Goal: Communication & Community: Participate in discussion

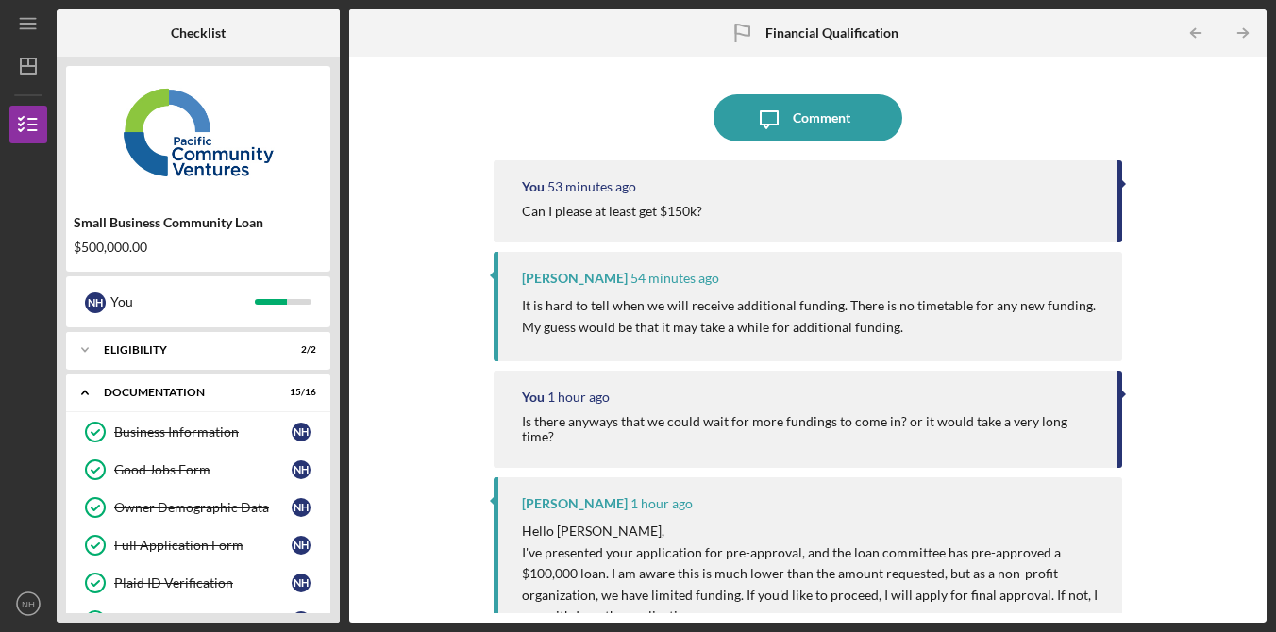
scroll to position [476, 0]
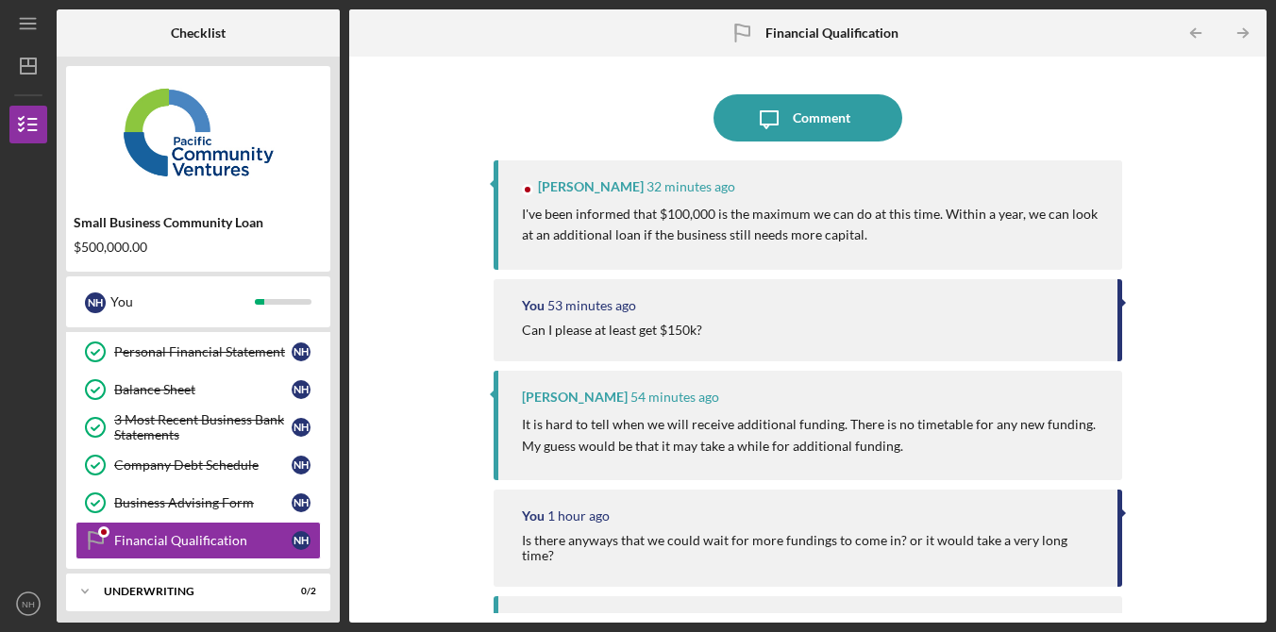
scroll to position [476, 0]
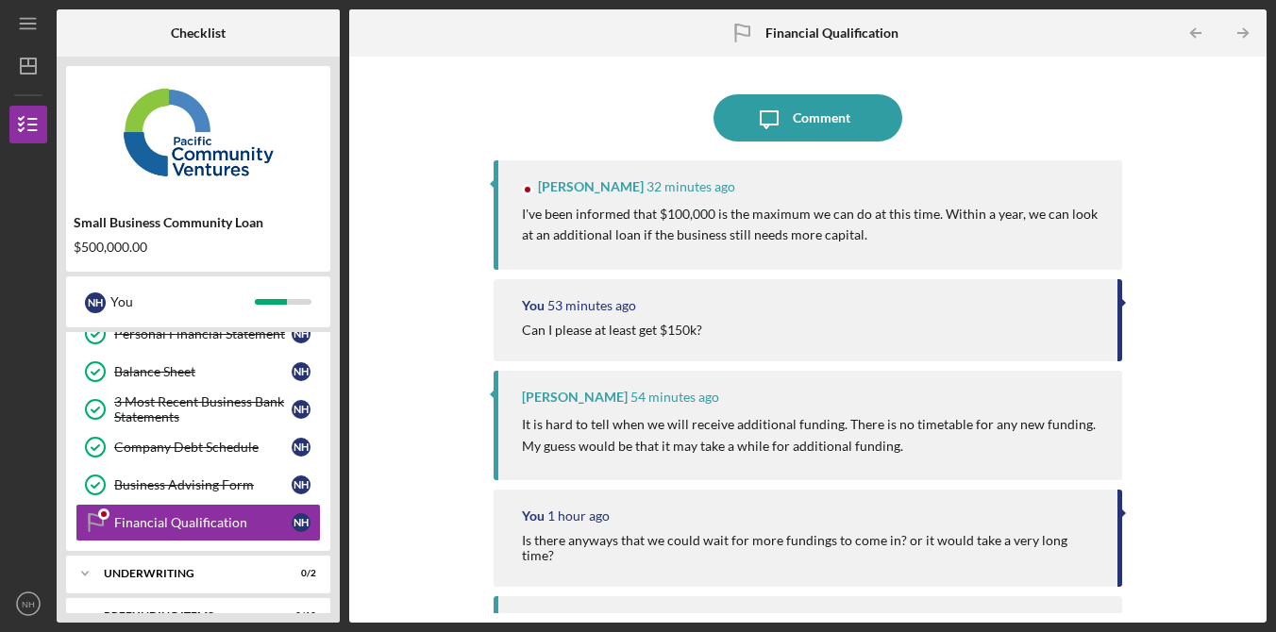
click at [1239, 292] on div "Icon/Message Comment [PERSON_NAME] 32 minutes ago I've been informed that $100,…" at bounding box center [808, 339] width 898 height 547
click at [1237, 293] on div "Icon/Message Comment [PERSON_NAME] 32 minutes ago I've been informed that $100,…" at bounding box center [808, 339] width 898 height 547
click at [1188, 257] on div "Icon/Message Comment [PERSON_NAME] 32 minutes ago I've been informed that $100,…" at bounding box center [808, 339] width 898 height 547
click at [1189, 258] on div "Icon/Message Comment [PERSON_NAME] 32 minutes ago I've been informed that $100,…" at bounding box center [808, 339] width 898 height 547
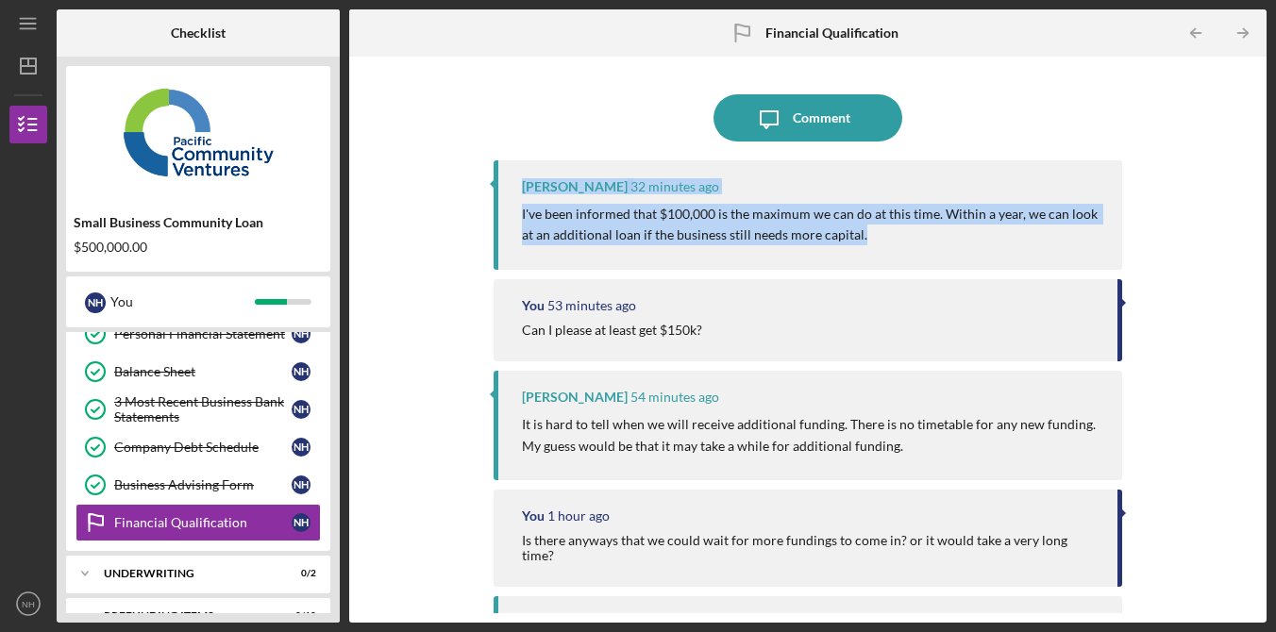
drag, startPoint x: 965, startPoint y: 228, endPoint x: 423, endPoint y: 185, distance: 544.3
click at [423, 185] on div "Icon/Message Comment [PERSON_NAME] 32 minutes ago I've been informed that $100,…" at bounding box center [808, 339] width 898 height 547
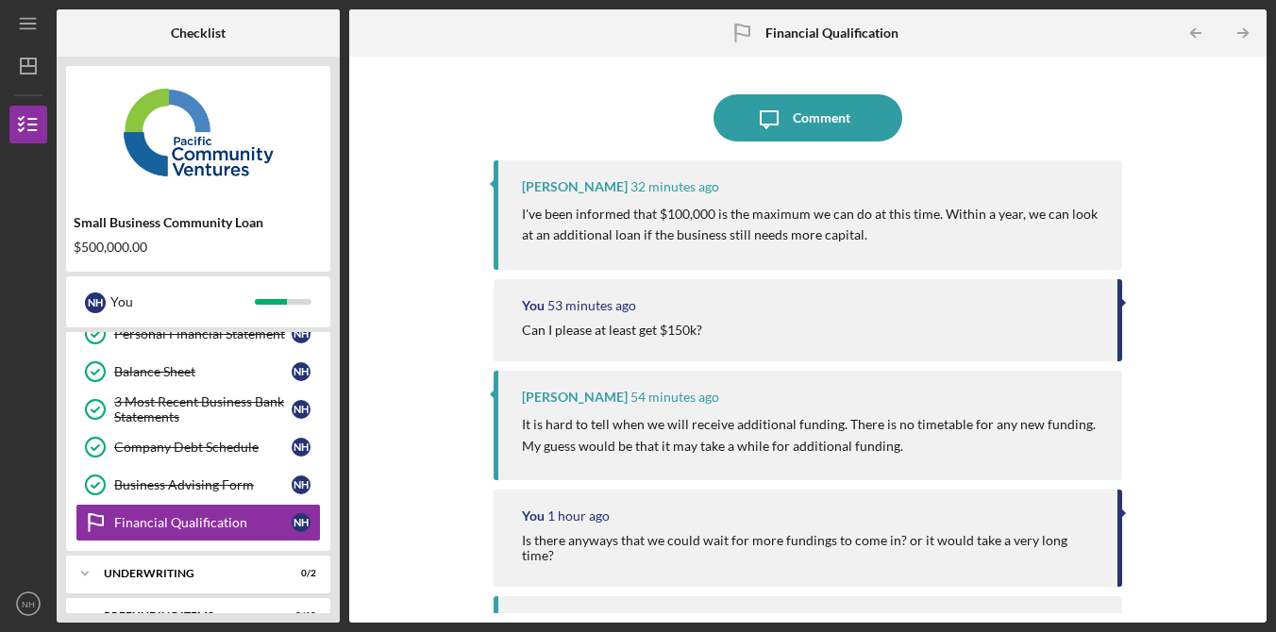
click at [467, 564] on div "Icon/Message Comment [PERSON_NAME] 32 minutes ago I've been informed that $100,…" at bounding box center [808, 339] width 898 height 547
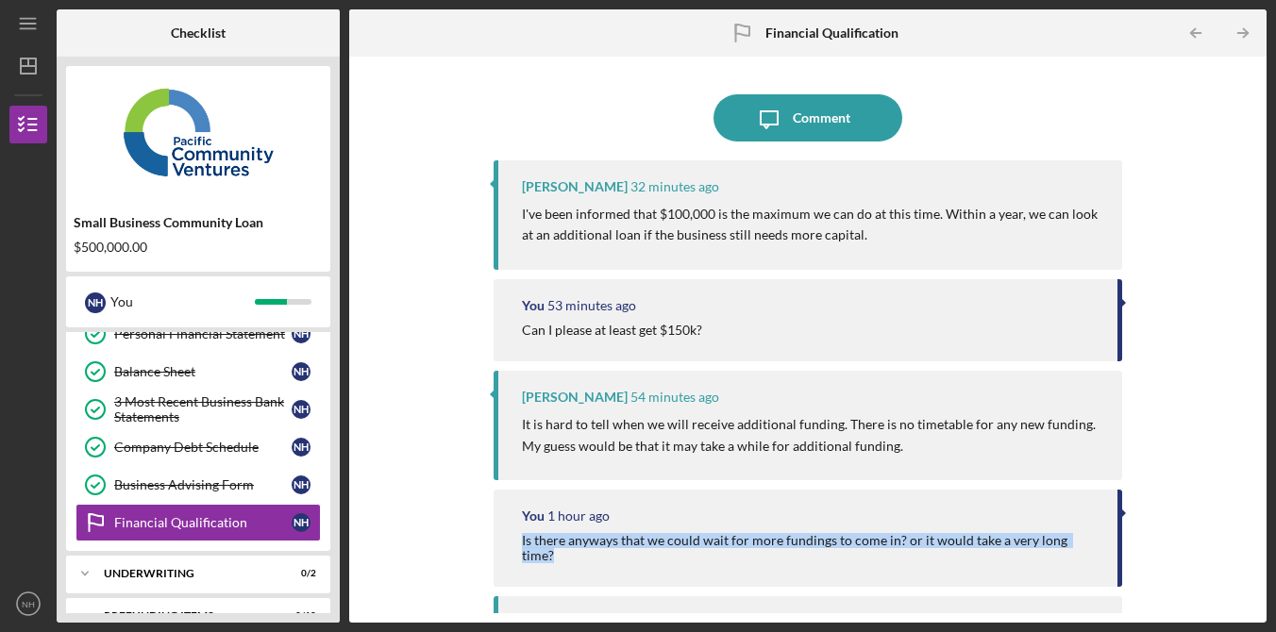
click at [467, 564] on div "Icon/Message Comment [PERSON_NAME] 32 minutes ago I've been informed that $100,…" at bounding box center [808, 339] width 898 height 547
click at [451, 552] on div "Icon/Message Comment [PERSON_NAME] 32 minutes ago I've been informed that $100,…" at bounding box center [808, 339] width 898 height 547
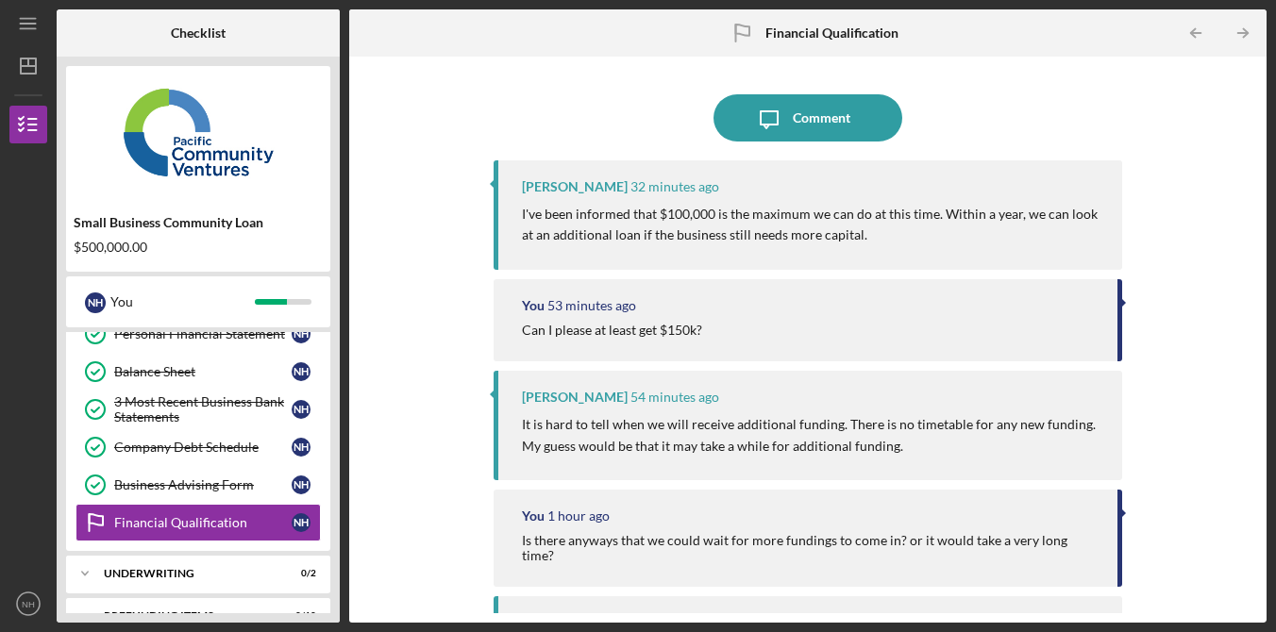
click at [447, 560] on div "Icon/Message Comment Alberto Enriquez 32 minutes ago I've been informed that $1…" at bounding box center [808, 339] width 898 height 547
click at [447, 556] on div "Icon/Message Comment Alberto Enriquez 32 minutes ago I've been informed that $1…" at bounding box center [808, 339] width 898 height 547
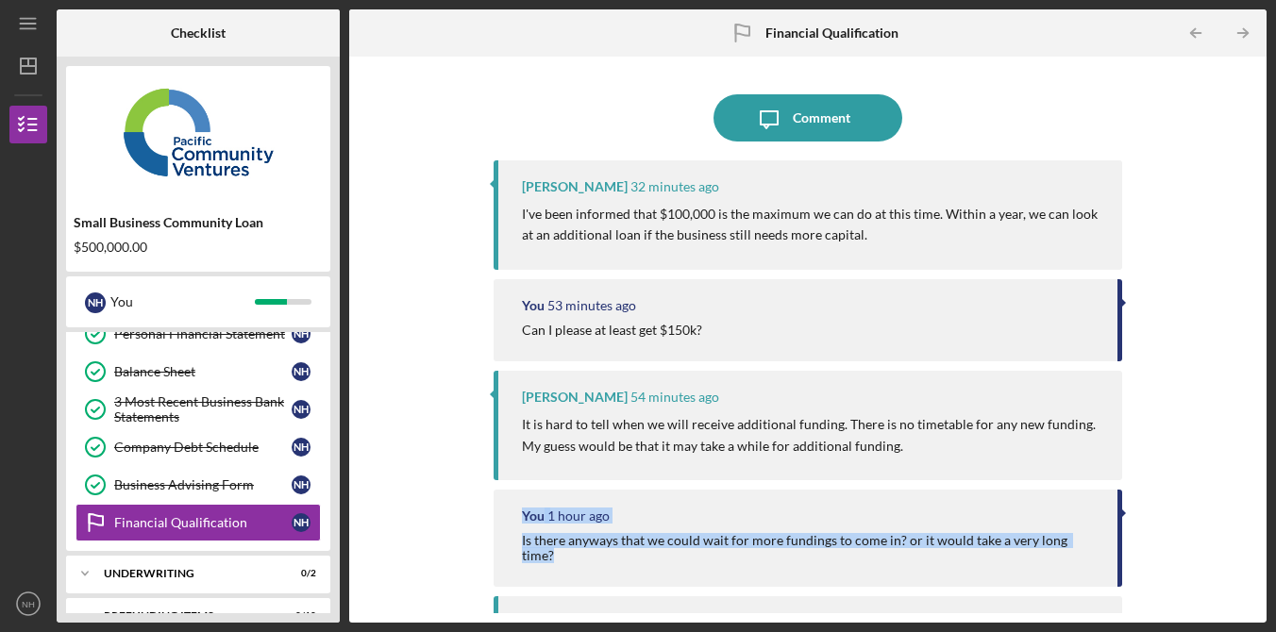
drag, startPoint x: 1100, startPoint y: 542, endPoint x: 360, endPoint y: 494, distance: 742.2
click at [360, 494] on div "Icon/Message Comment Alberto Enriquez 32 minutes ago I've been informed that $1…" at bounding box center [808, 339] width 898 height 547
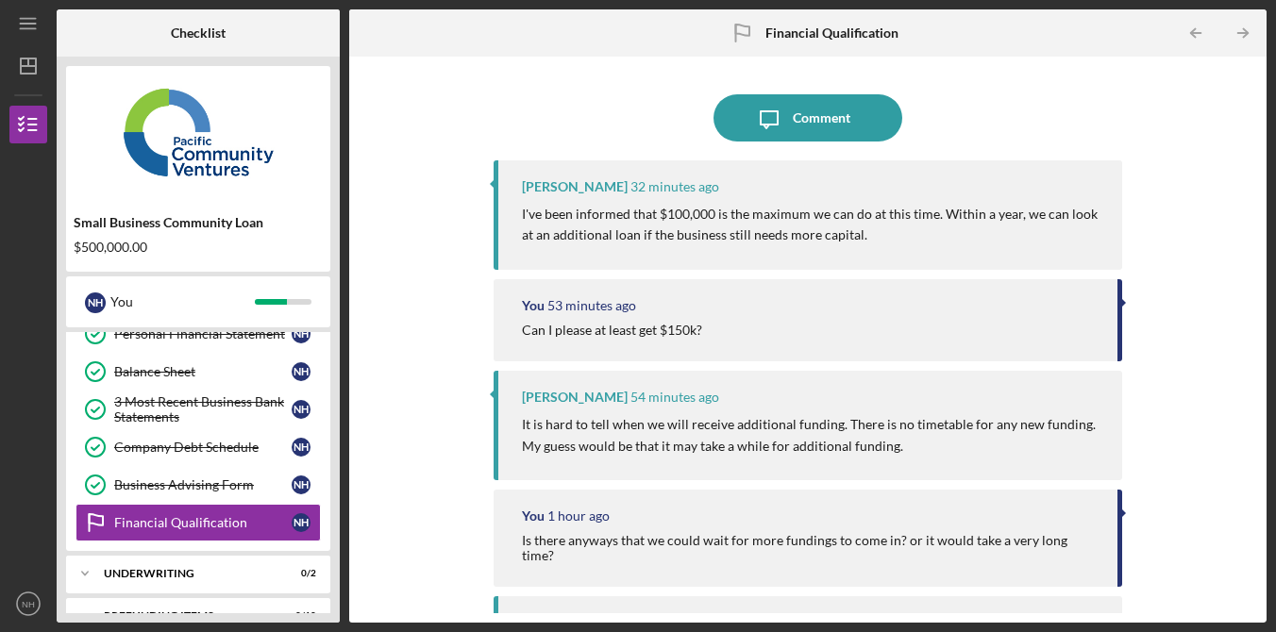
click at [393, 507] on div "Icon/Message Comment Alberto Enriquez 32 minutes ago I've been informed that $1…" at bounding box center [808, 339] width 898 height 547
click at [403, 508] on div "Icon/Message Comment Alberto Enriquez 32 minutes ago I've been informed that $1…" at bounding box center [808, 339] width 898 height 547
drag, startPoint x: 1189, startPoint y: 211, endPoint x: 1157, endPoint y: 225, distance: 34.7
click at [1183, 215] on div "Icon/Message Comment Alberto Enriquez 32 minutes ago I've been informed that $1…" at bounding box center [808, 339] width 898 height 547
click at [1179, 269] on div "Icon/Message Comment Alberto Enriquez 32 minutes ago I've been informed that $1…" at bounding box center [808, 339] width 898 height 547
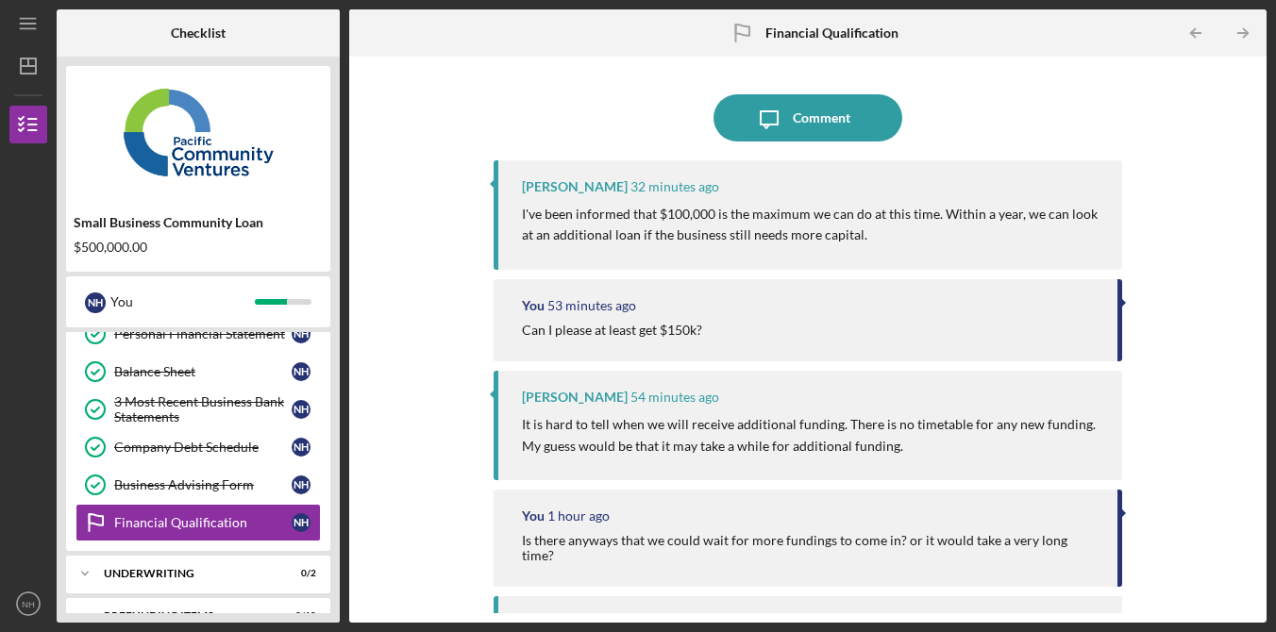
click at [1179, 269] on div "Icon/Message Comment Alberto Enriquez 32 minutes ago I've been informed that $1…" at bounding box center [808, 339] width 898 height 547
